Goal: Navigation & Orientation: Go to known website

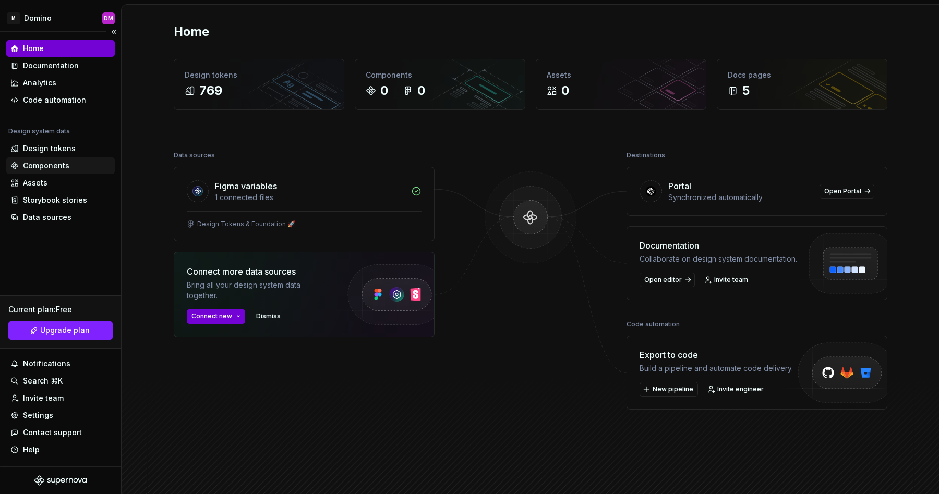
click at [45, 164] on div "Components" at bounding box center [46, 166] width 46 height 10
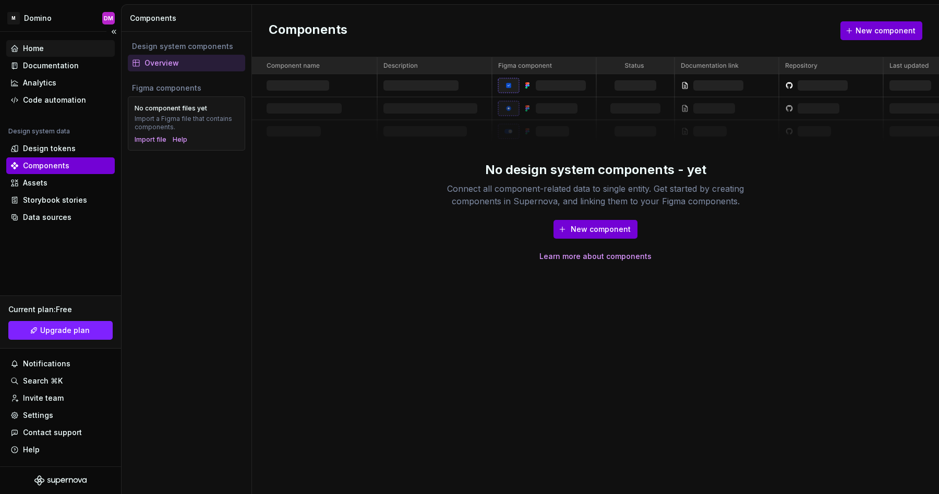
click at [36, 49] on div "Home" at bounding box center [33, 48] width 21 height 10
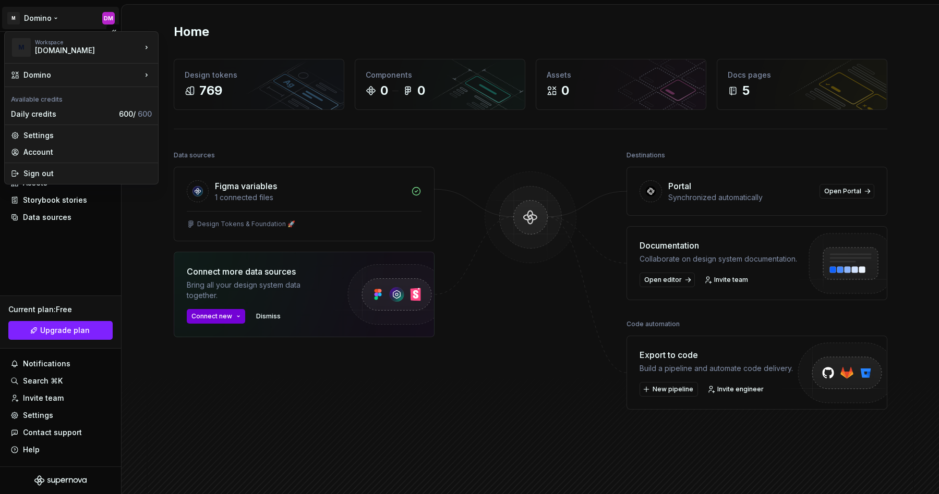
click at [76, 16] on html "M [PERSON_NAME] Home Documentation Analytics Code automation Design system data…" at bounding box center [469, 247] width 939 height 494
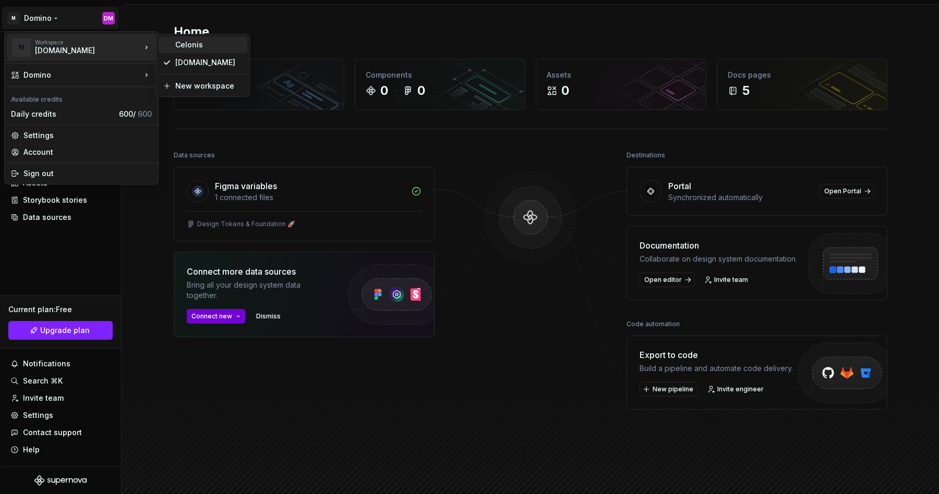
click at [195, 51] on div "Celonis" at bounding box center [203, 45] width 89 height 17
